Goal: Transaction & Acquisition: Subscribe to service/newsletter

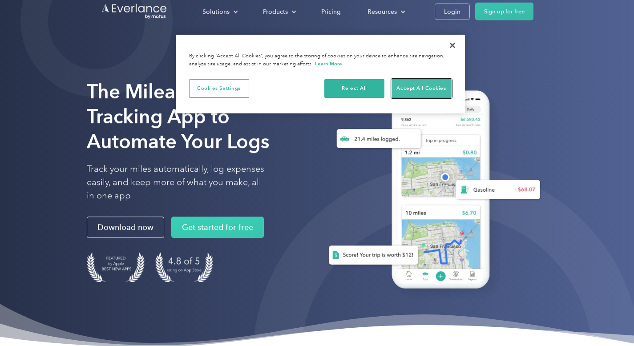
click at [407, 85] on button "Accept All Cookies" at bounding box center [421, 88] width 60 height 19
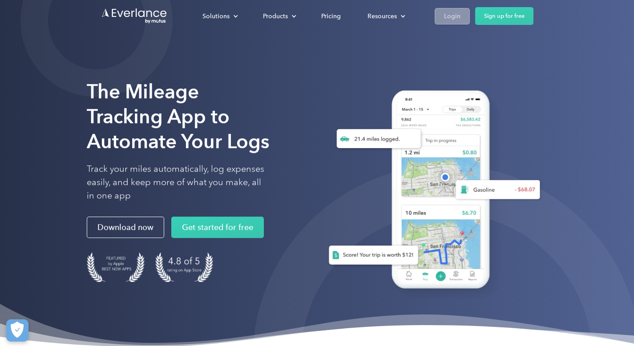
click at [451, 19] on div "Login" at bounding box center [452, 16] width 16 height 11
click at [198, 217] on link "Get started for free" at bounding box center [217, 227] width 92 height 21
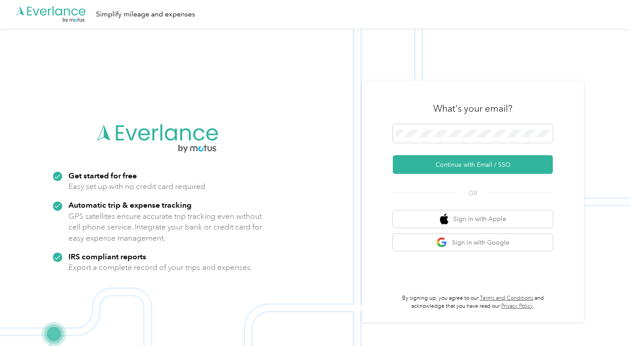
scroll to position [28, 0]
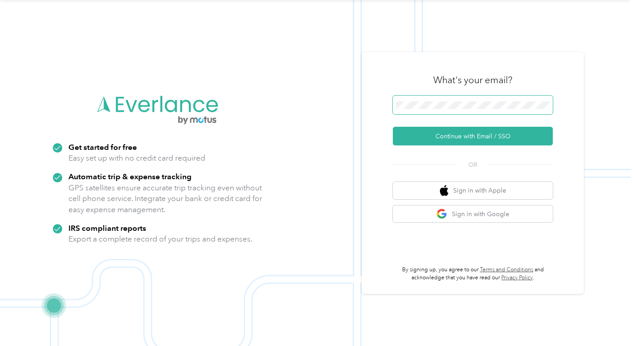
click at [469, 97] on span at bounding box center [473, 105] width 160 height 19
click at [467, 116] on div at bounding box center [473, 107] width 160 height 22
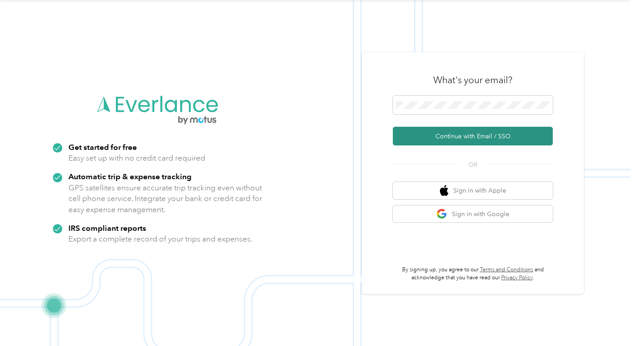
click at [463, 134] on button "Continue with Email / SSO" at bounding box center [473, 136] width 160 height 19
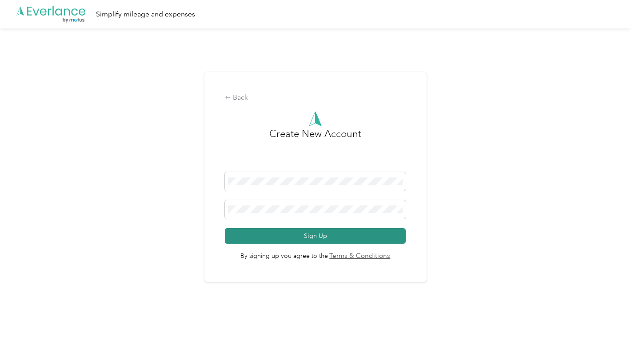
click at [316, 235] on button "Sign Up" at bounding box center [315, 236] width 181 height 16
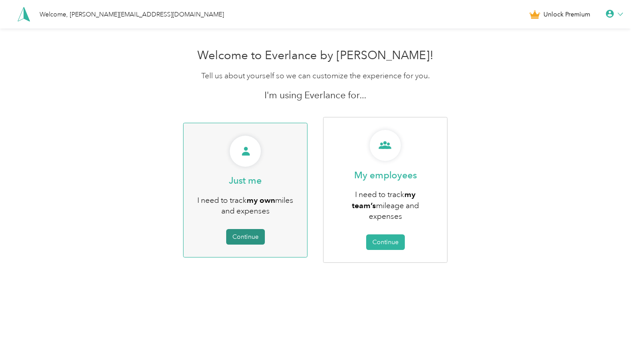
click at [243, 237] on button "Continue" at bounding box center [245, 237] width 39 height 16
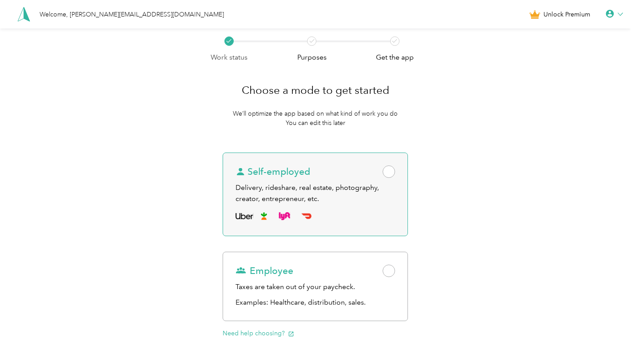
click at [392, 171] on span at bounding box center [389, 171] width 12 height 12
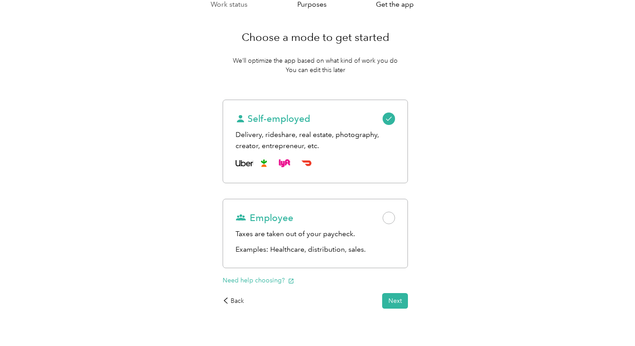
scroll to position [72, 0]
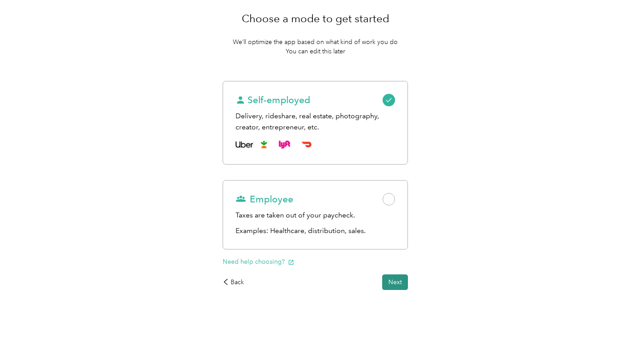
click at [393, 283] on button "Next" at bounding box center [395, 282] width 26 height 16
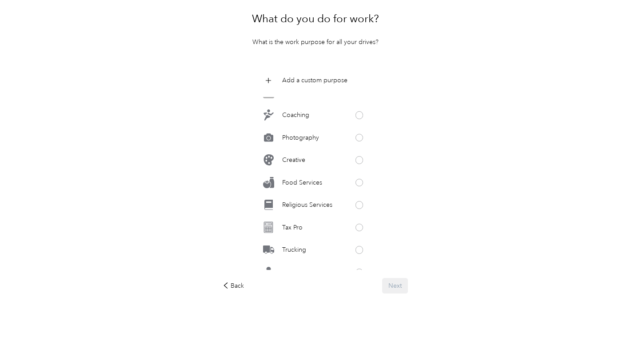
scroll to position [429, 0]
